Goal: Task Accomplishment & Management: Manage account settings

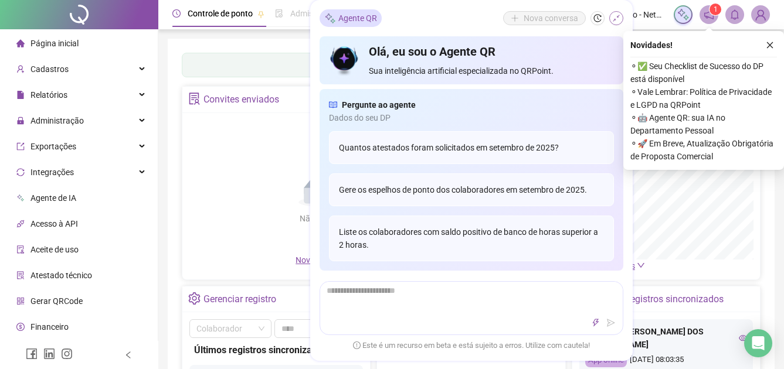
click at [615, 19] on icon "shrink" at bounding box center [616, 18] width 8 height 8
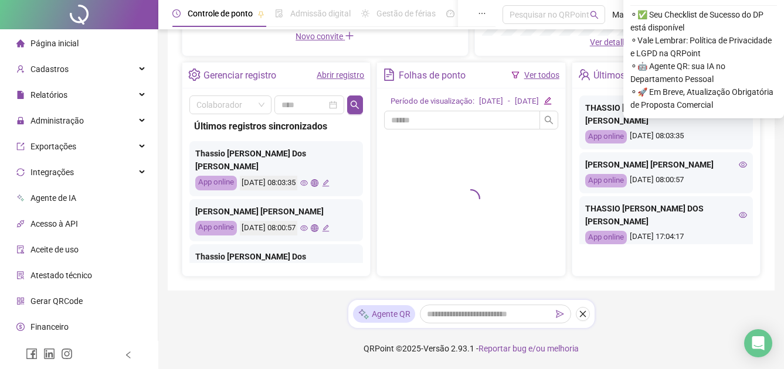
scroll to position [234, 0]
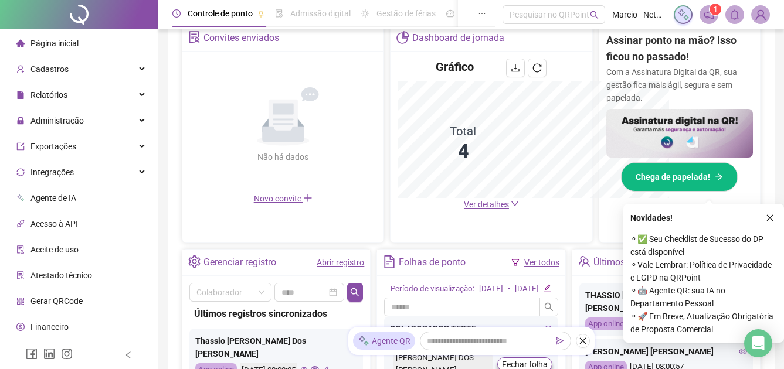
scroll to position [407, 0]
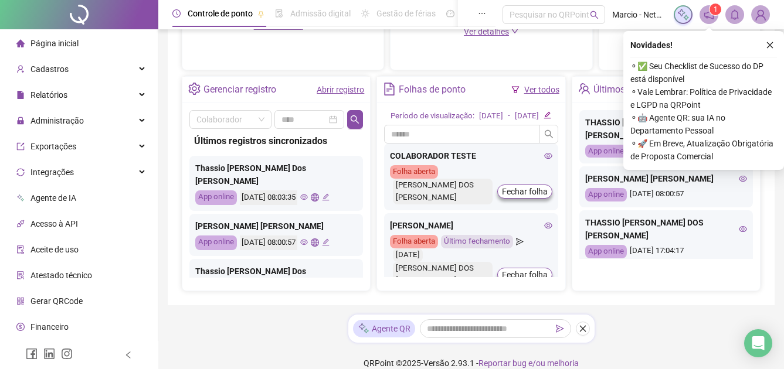
click at [349, 86] on link "Abrir registro" at bounding box center [339, 89] width 47 height 9
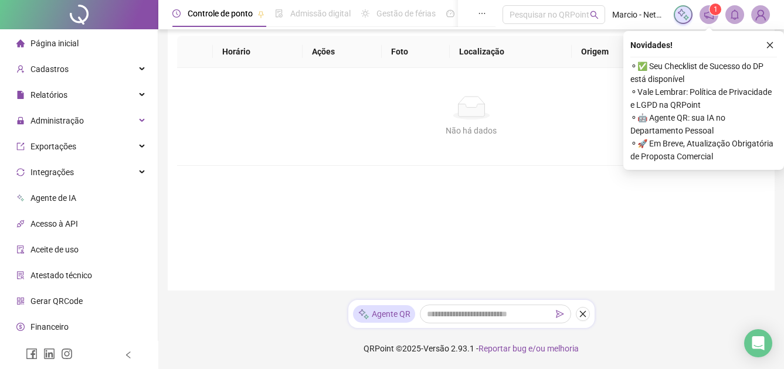
scroll to position [113, 0]
click at [773, 45] on icon "close" at bounding box center [769, 45] width 8 height 8
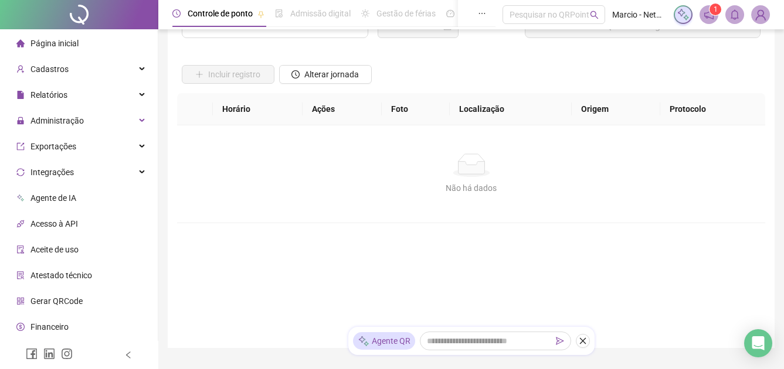
scroll to position [0, 0]
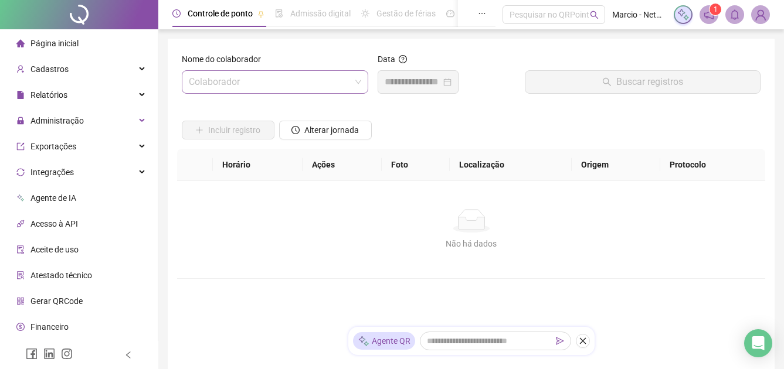
click at [310, 81] on input "search" at bounding box center [270, 82] width 162 height 22
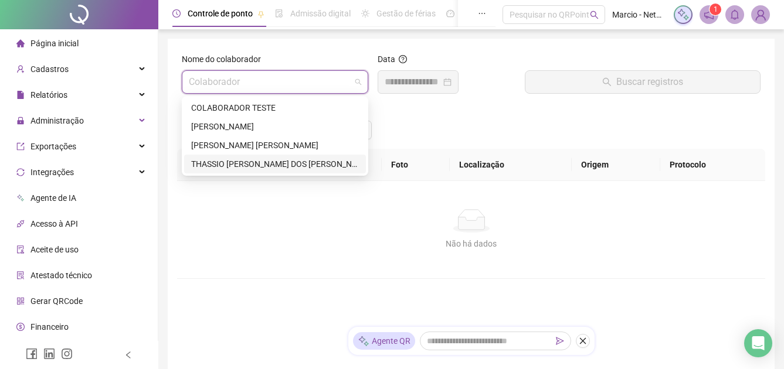
click at [271, 161] on div "THASSIO [PERSON_NAME] DOS [PERSON_NAME]" at bounding box center [275, 164] width 168 height 13
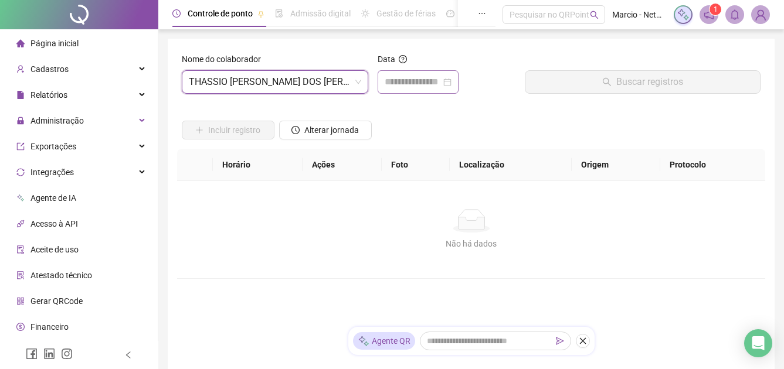
click at [451, 84] on div at bounding box center [417, 82] width 67 height 14
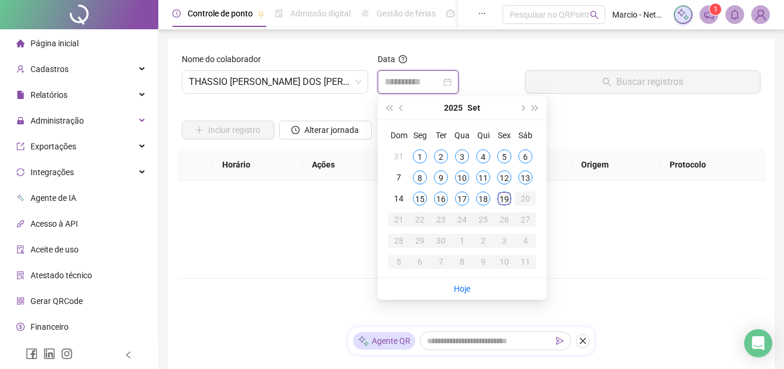
type input "**********"
drag, startPoint x: 501, startPoint y: 195, endPoint x: 527, endPoint y: 163, distance: 41.2
click at [501, 195] on div "19" at bounding box center [504, 199] width 14 height 14
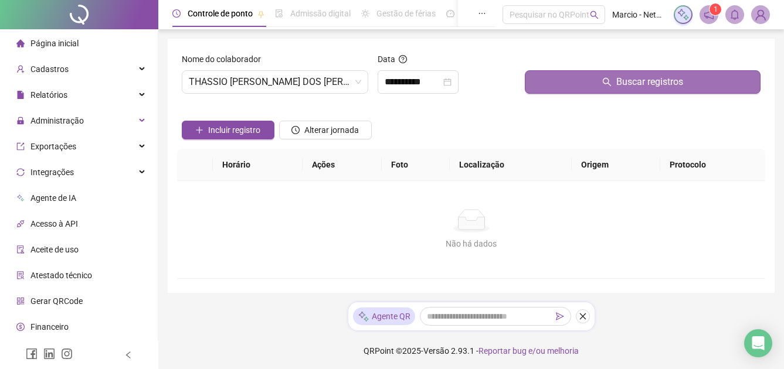
click at [543, 81] on button "Buscar registros" at bounding box center [642, 81] width 236 height 23
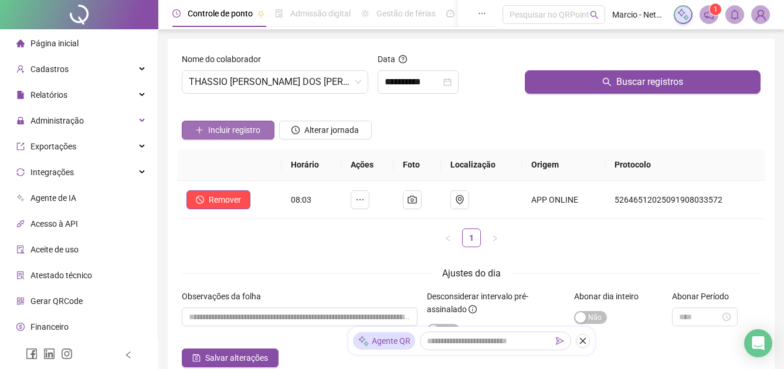
click at [247, 132] on span "Incluir registro" at bounding box center [234, 130] width 52 height 13
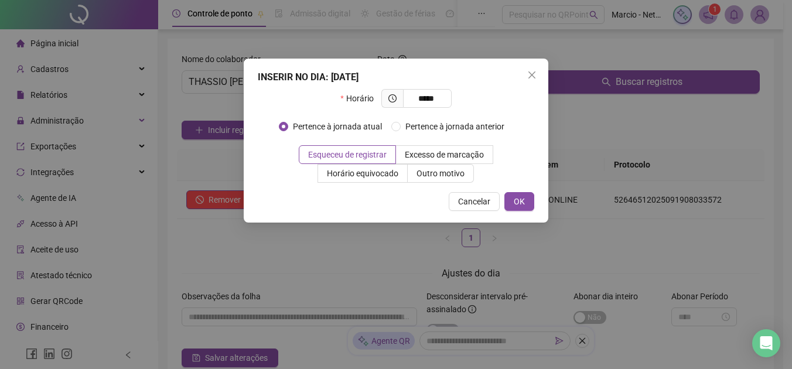
type input "*****"
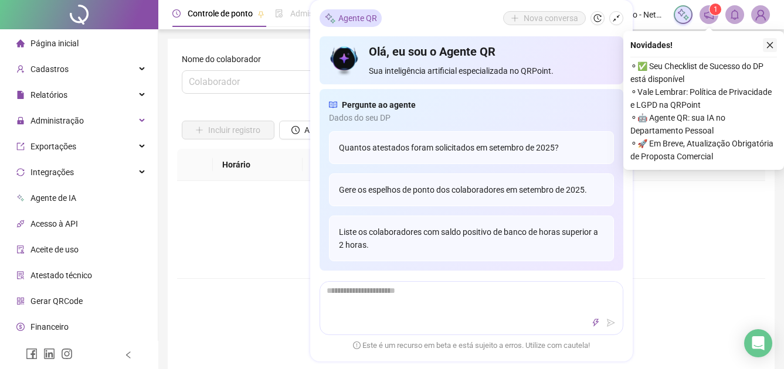
click at [772, 48] on icon "close" at bounding box center [769, 45] width 8 height 8
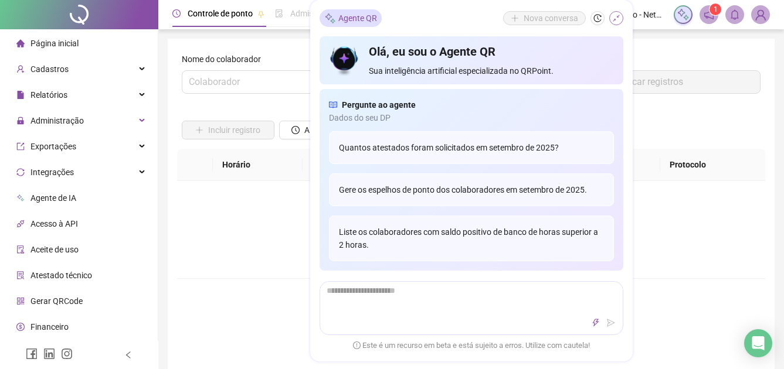
click at [618, 13] on button "button" at bounding box center [616, 18] width 14 height 14
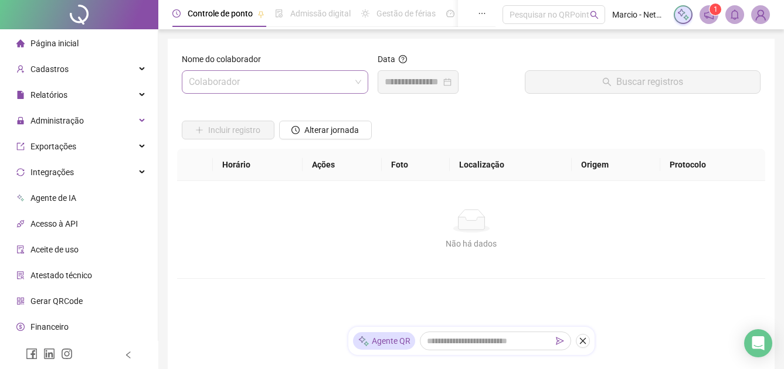
click at [354, 74] on span at bounding box center [275, 82] width 172 height 22
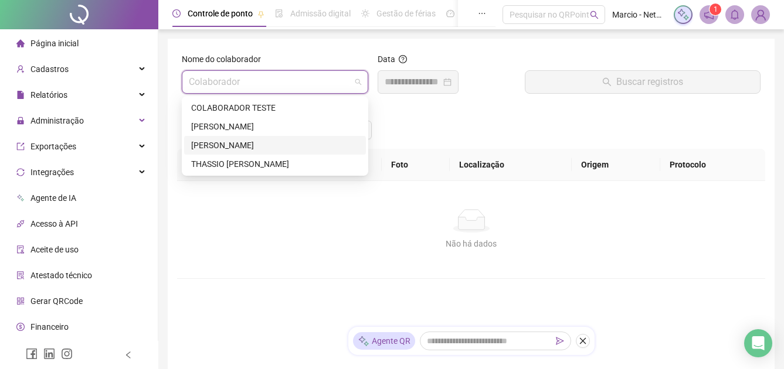
click at [311, 145] on div "[PERSON_NAME] [PERSON_NAME]" at bounding box center [275, 145] width 168 height 13
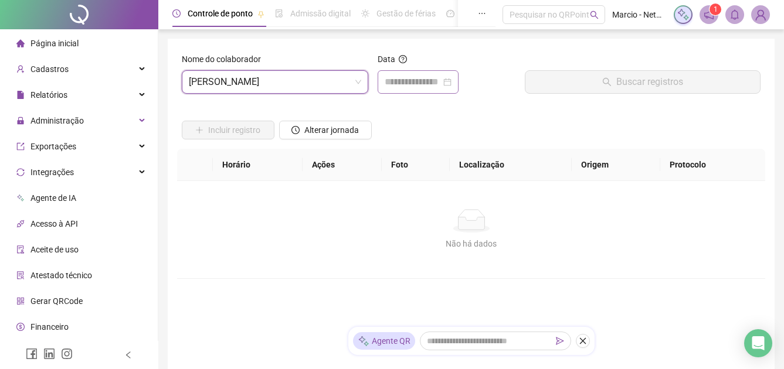
click at [451, 83] on div at bounding box center [417, 82] width 67 height 14
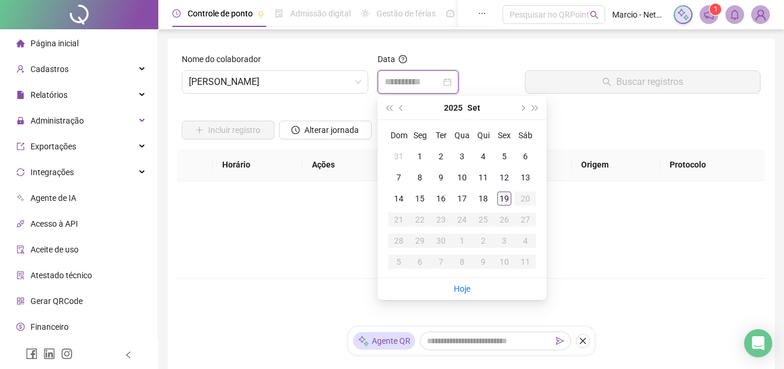
type input "**********"
click at [502, 196] on div "19" at bounding box center [504, 199] width 14 height 14
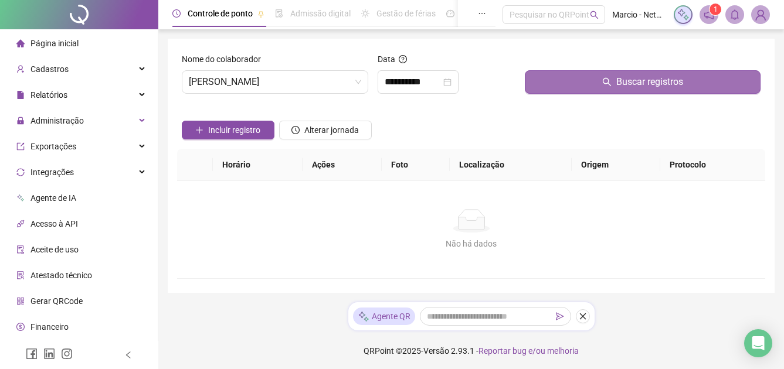
click at [544, 82] on button "Buscar registros" at bounding box center [642, 81] width 236 height 23
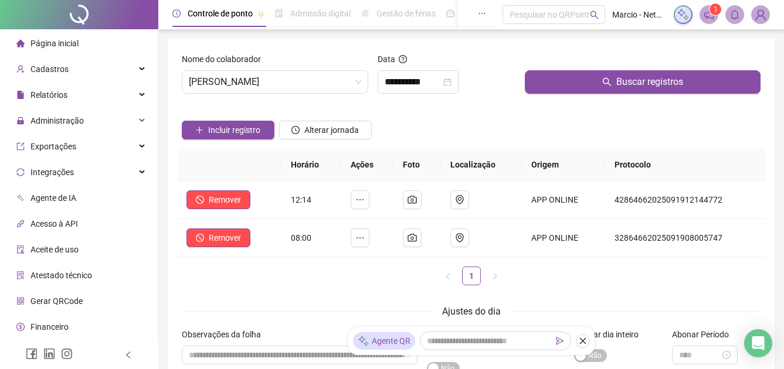
click at [510, 111] on div "Incluir registro Alterar jornada" at bounding box center [470, 126] width 583 height 46
click at [360, 239] on icon "ellipsis" at bounding box center [359, 237] width 9 height 9
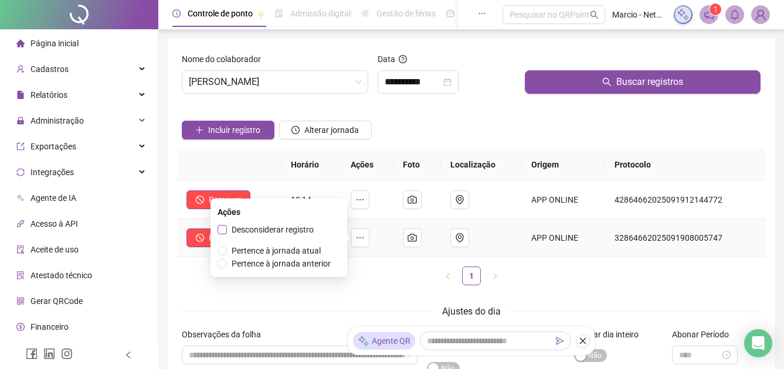
click at [301, 227] on span "Desconsiderar registro" at bounding box center [272, 229] width 82 height 9
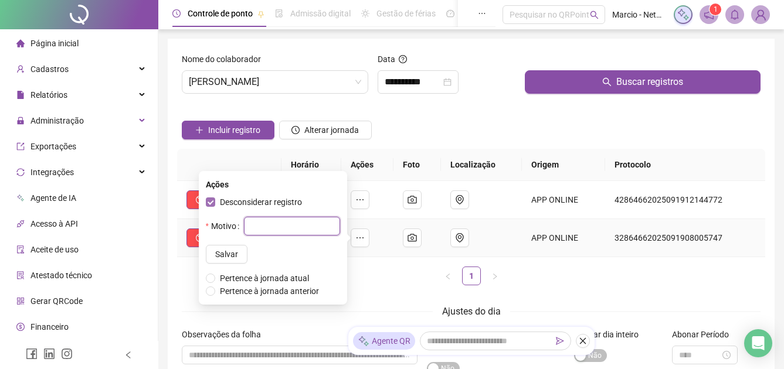
click at [301, 227] on input "text" at bounding box center [292, 226] width 96 height 19
type input "*"
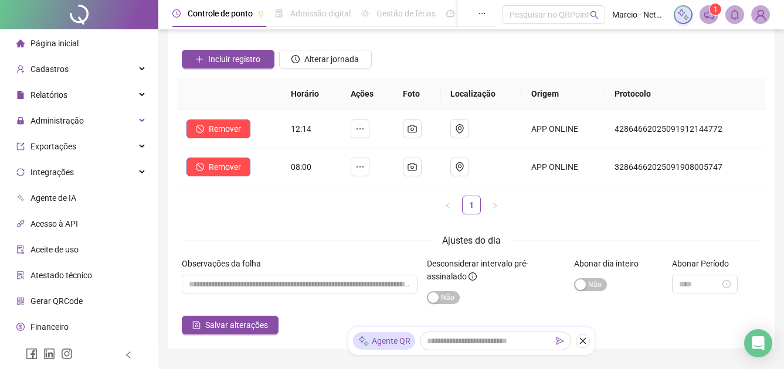
scroll to position [70, 0]
click at [242, 168] on button "Remover" at bounding box center [218, 167] width 64 height 19
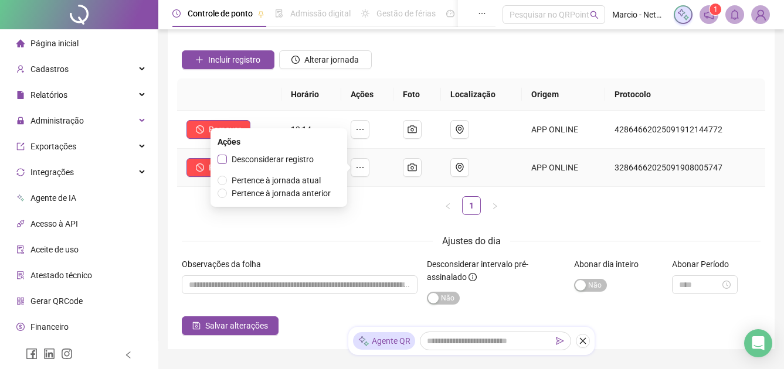
click at [302, 161] on span "Desconsiderar registro" at bounding box center [272, 159] width 82 height 9
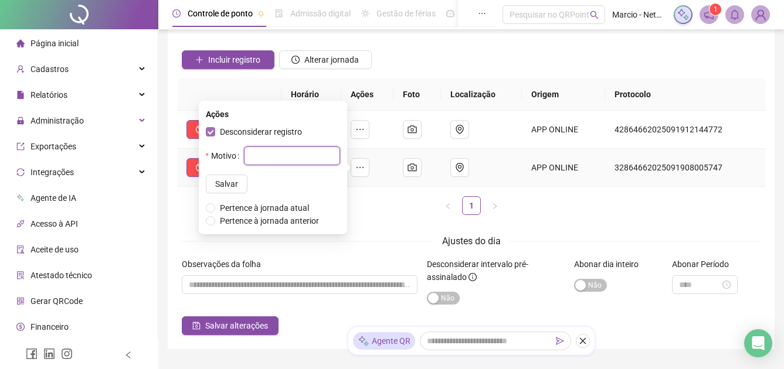
click at [302, 161] on input "text" at bounding box center [292, 156] width 96 height 19
type input "*****"
click at [226, 184] on button "Salvar" at bounding box center [227, 184] width 42 height 19
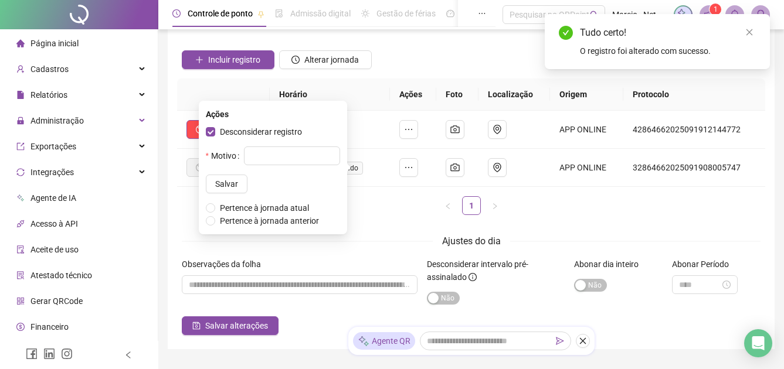
click at [391, 209] on ul "1" at bounding box center [471, 205] width 588 height 19
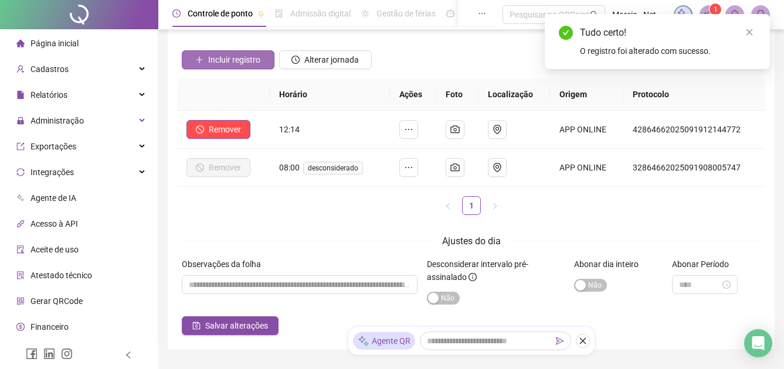
click at [241, 57] on span "Incluir registro" at bounding box center [234, 59] width 52 height 13
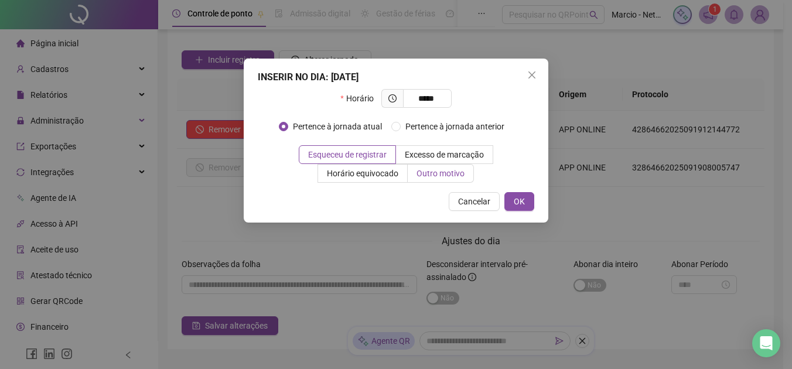
type input "*****"
click at [446, 182] on label "Outro motivo" at bounding box center [441, 173] width 66 height 19
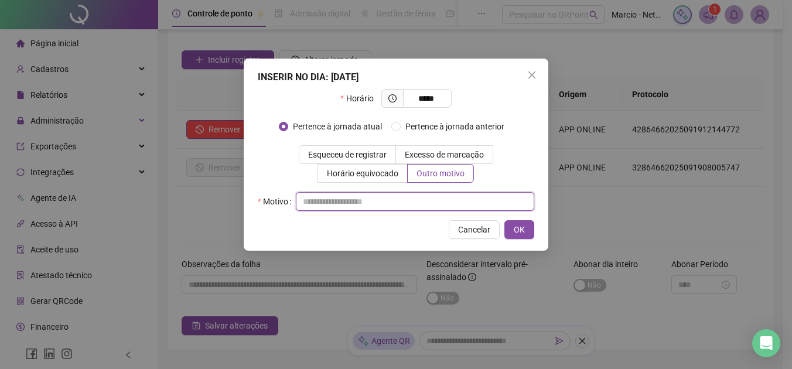
click at [373, 203] on input "text" at bounding box center [415, 201] width 239 height 19
type input "*****"
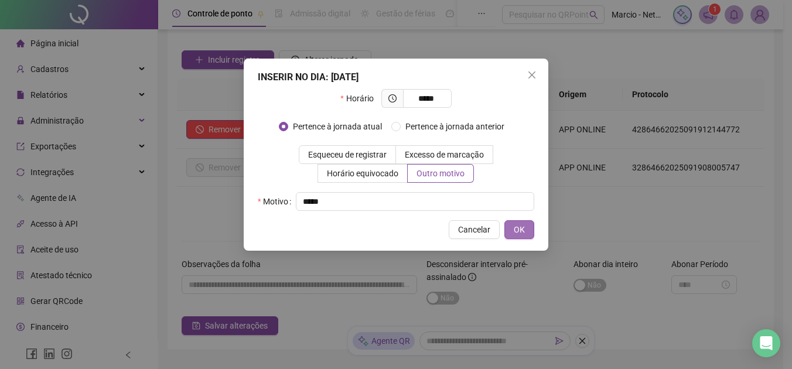
click at [521, 224] on span "OK" at bounding box center [519, 229] width 11 height 13
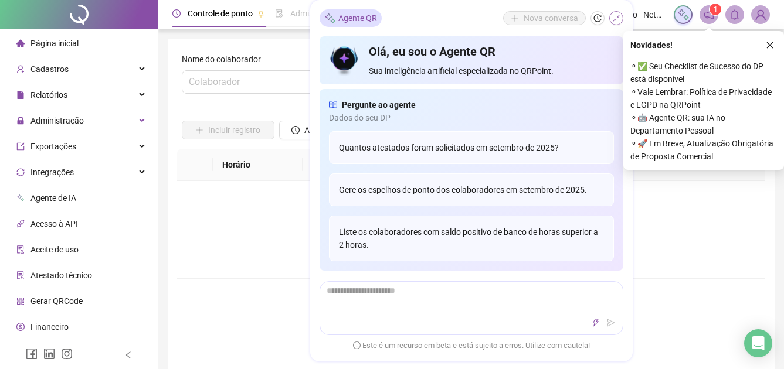
click at [616, 17] on icon "shrink" at bounding box center [616, 18] width 8 height 8
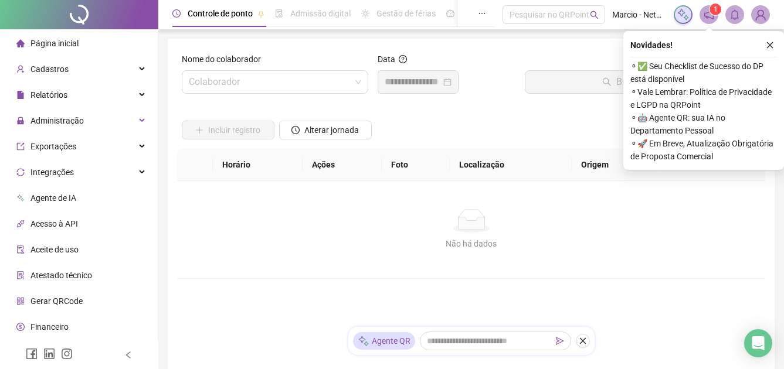
click at [374, 84] on div "Data" at bounding box center [446, 78] width 147 height 50
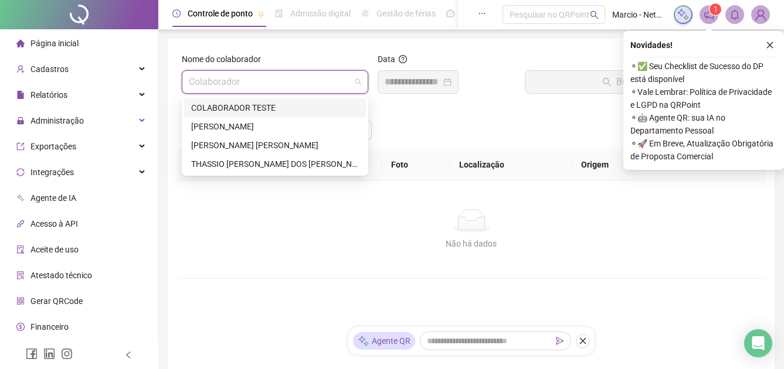
click at [331, 84] on input "search" at bounding box center [270, 82] width 162 height 22
click at [311, 146] on div "[PERSON_NAME] [PERSON_NAME]" at bounding box center [275, 145] width 168 height 13
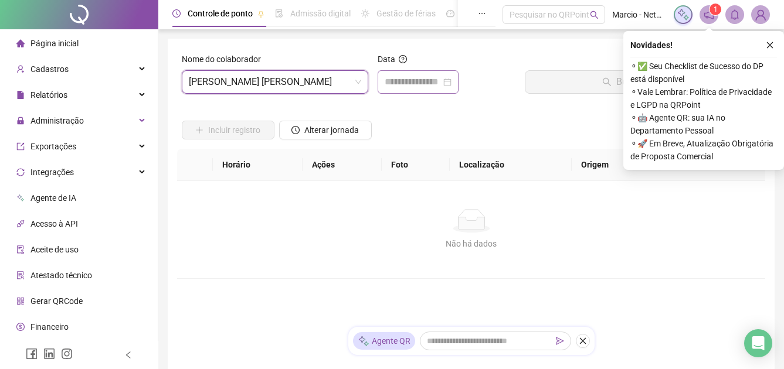
click at [451, 84] on div at bounding box center [417, 82] width 67 height 14
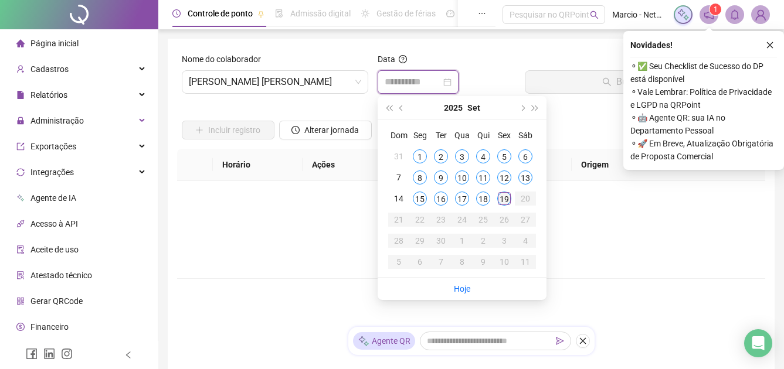
type input "**********"
click at [503, 197] on div "19" at bounding box center [504, 199] width 14 height 14
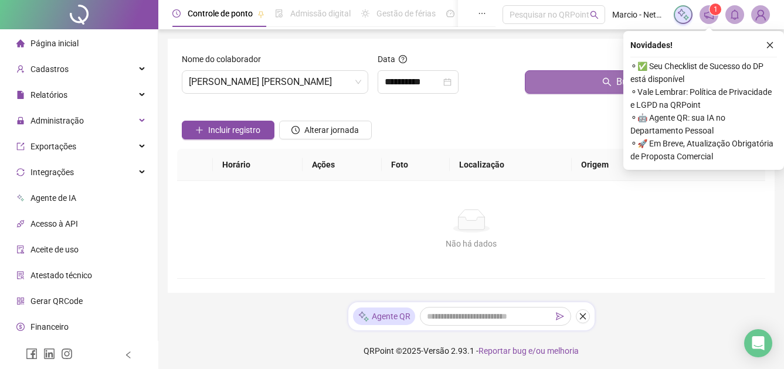
click at [553, 79] on button "Buscar registros" at bounding box center [642, 81] width 236 height 23
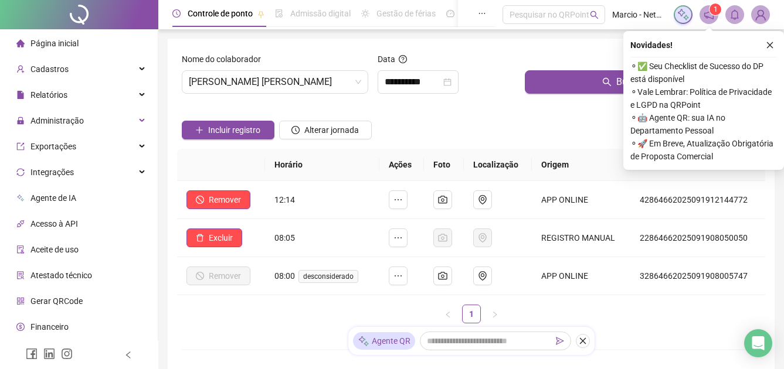
click at [112, 43] on li "Página inicial" at bounding box center [78, 43] width 153 height 23
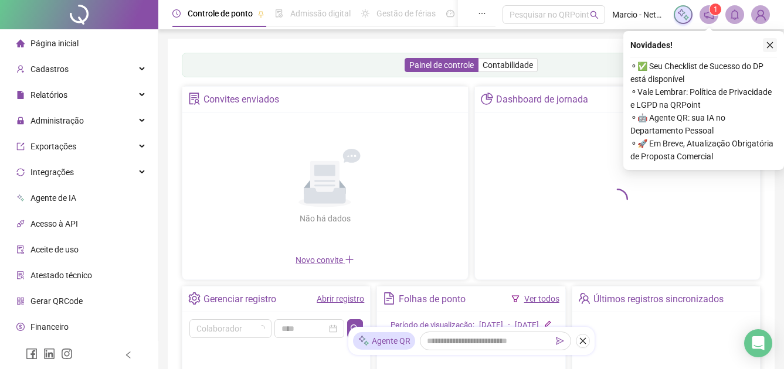
click at [772, 44] on icon "close" at bounding box center [769, 45] width 8 height 8
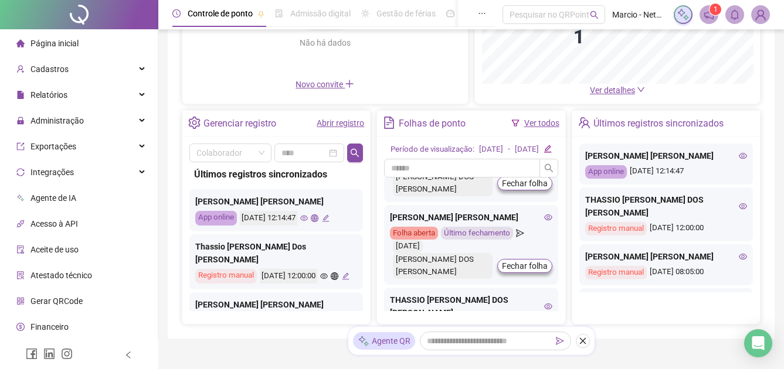
scroll to position [176, 0]
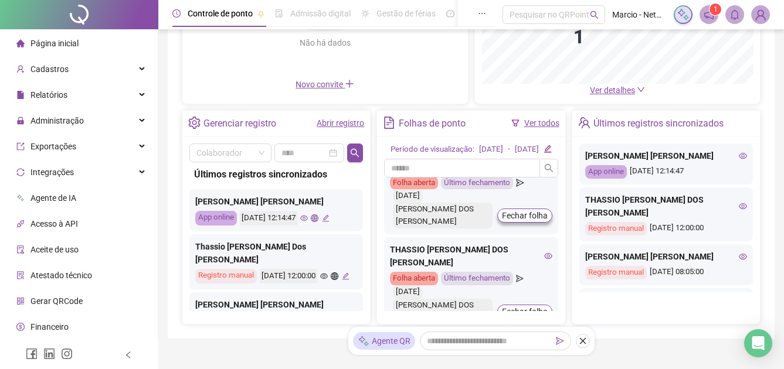
click at [544, 260] on icon "eye" at bounding box center [548, 256] width 8 height 8
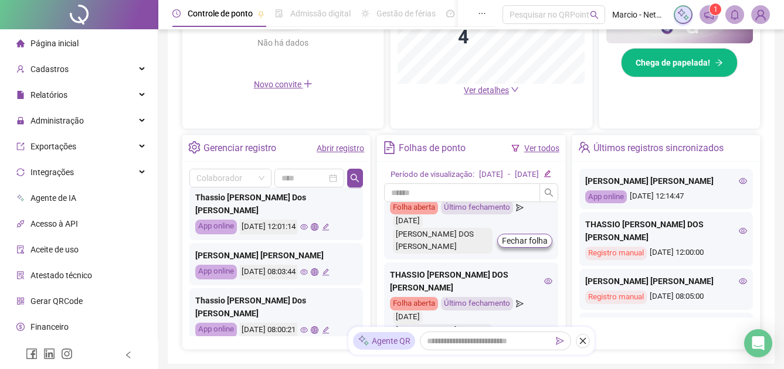
scroll to position [592, 0]
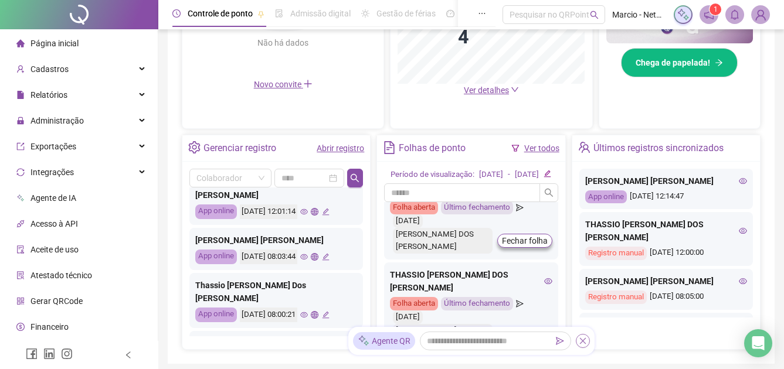
click at [585, 343] on icon "close" at bounding box center [582, 341] width 8 height 8
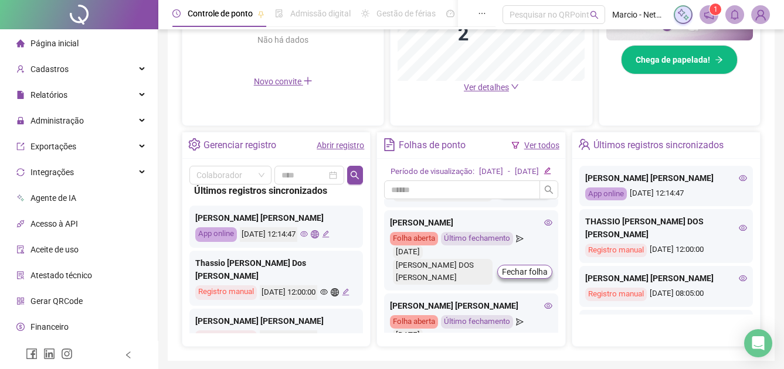
scroll to position [117, 0]
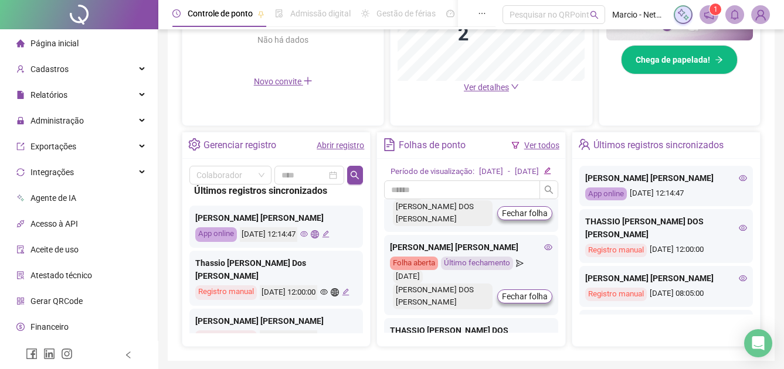
click at [544, 251] on icon "eye" at bounding box center [548, 247] width 8 height 8
click at [551, 175] on icon "edit" at bounding box center [547, 171] width 7 height 7
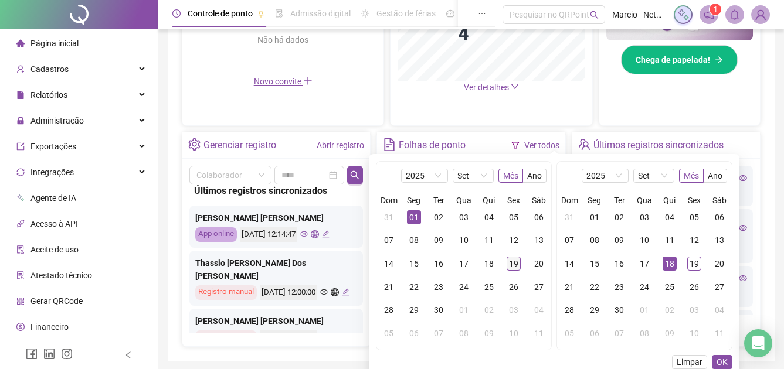
click at [512, 265] on div "19" at bounding box center [513, 264] width 14 height 14
click at [417, 219] on div "01" at bounding box center [414, 217] width 14 height 14
click at [696, 262] on div "19" at bounding box center [694, 264] width 14 height 14
click at [721, 361] on span "OK" at bounding box center [721, 362] width 11 height 13
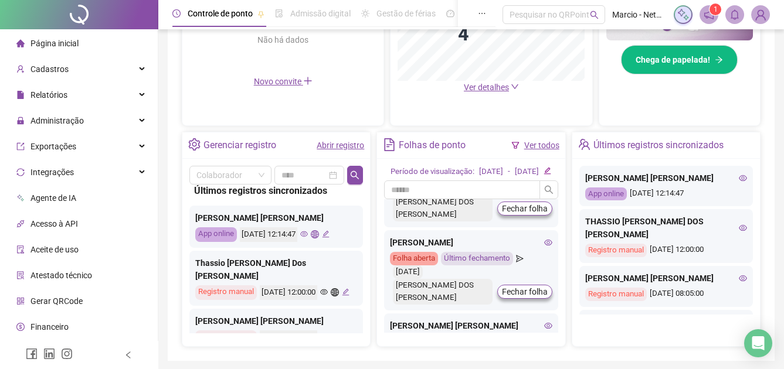
scroll to position [59, 0]
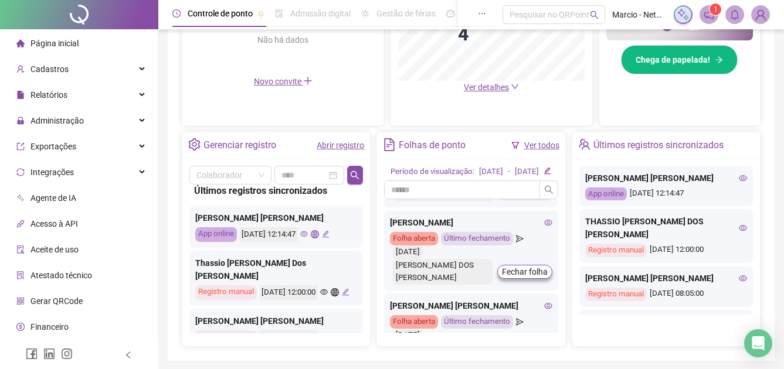
click at [544, 310] on icon "eye" at bounding box center [548, 306] width 8 height 8
click at [761, 19] on img at bounding box center [760, 15] width 18 height 18
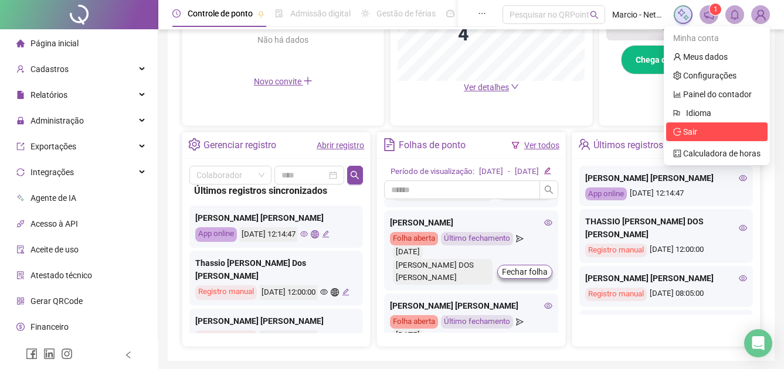
click at [695, 132] on span "Sair" at bounding box center [690, 131] width 14 height 9
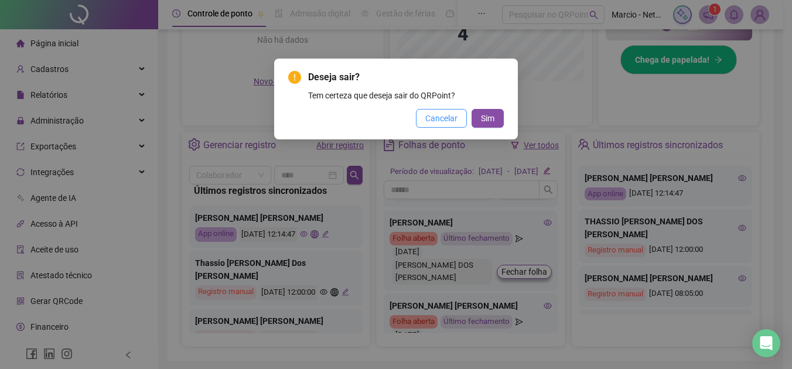
click at [438, 118] on span "Cancelar" at bounding box center [441, 118] width 32 height 13
